Goal: Find specific page/section: Find specific page/section

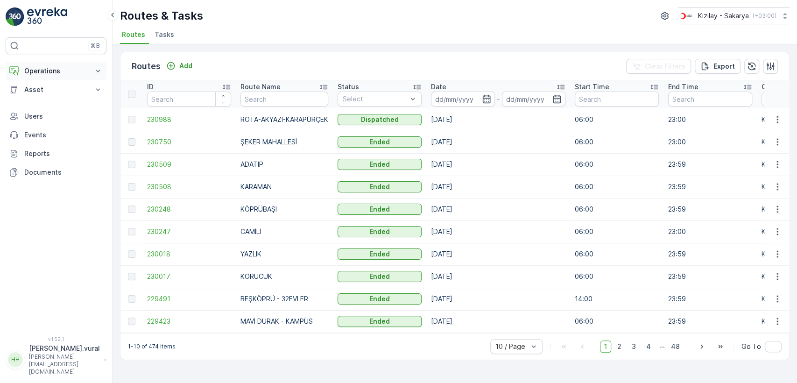
click at [74, 70] on p "Operations" at bounding box center [56, 70] width 64 height 9
click at [67, 82] on p "Rapor - Kızılay" at bounding box center [46, 86] width 45 height 9
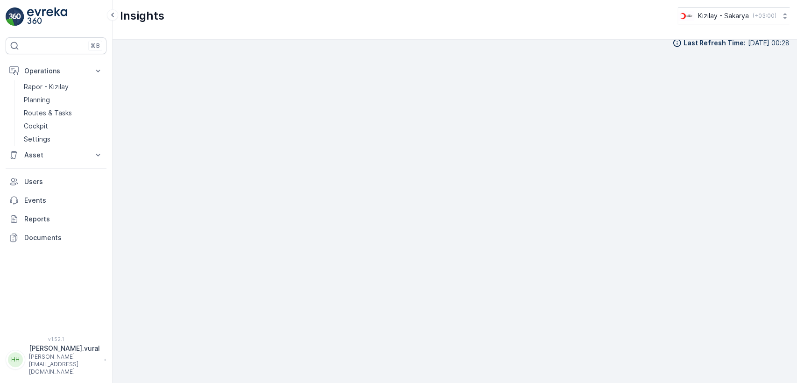
scroll to position [10, 0]
click at [93, 110] on link "Routes & Tasks" at bounding box center [63, 113] width 86 height 13
